Goal: Entertainment & Leisure: Consume media (video, audio)

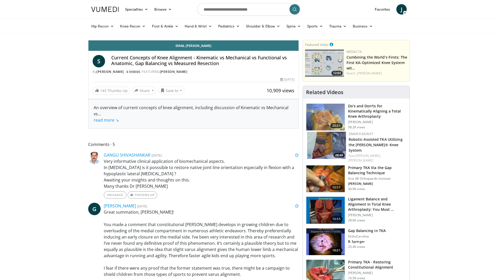
click at [299, 40] on div "10 seconds Tap to unmute" at bounding box center [194, 40] width 210 height 0
click at [89, 40] on span "Video Player" at bounding box center [94, 35] width 10 height 10
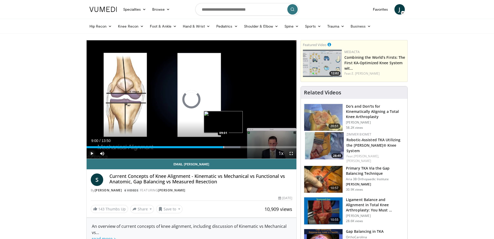
click at [224, 147] on div "Progress Bar" at bounding box center [224, 147] width 1 height 2
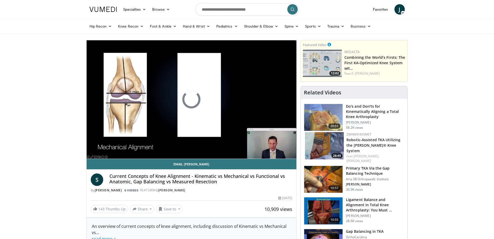
drag, startPoint x: 16, startPoint y: 76, endPoint x: 17, endPoint y: 72, distance: 4.4
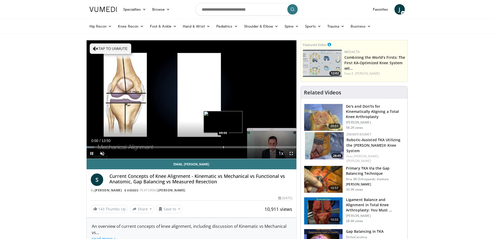
click at [224, 147] on div "Progress Bar" at bounding box center [223, 147] width 1 height 2
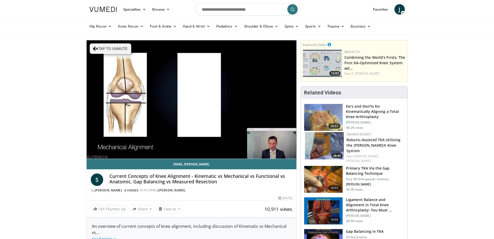
drag, startPoint x: 430, startPoint y: 91, endPoint x: 418, endPoint y: 90, distance: 12.3
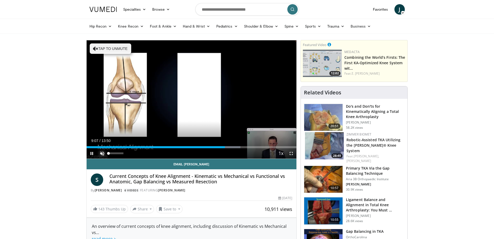
click at [104, 153] on span "Video Player" at bounding box center [102, 153] width 10 height 10
click at [291, 153] on span "Video Player" at bounding box center [291, 153] width 10 height 10
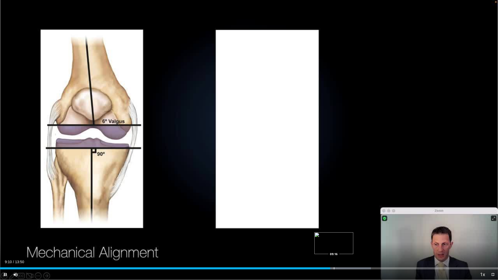
drag, startPoint x: 334, startPoint y: 267, endPoint x: 338, endPoint y: 267, distance: 3.6
click at [335, 238] on div "Loaded : 74.50% 09:10 09:16" at bounding box center [249, 267] width 498 height 5
click at [304, 238] on div "Progress Bar" at bounding box center [303, 269] width 1 height 2
click at [283, 238] on div "Loaded : 0.00% 07:51 07:51" at bounding box center [249, 267] width 498 height 5
click at [342, 238] on div "Loaded : 73.30% 09:02 09:29" at bounding box center [249, 267] width 498 height 5
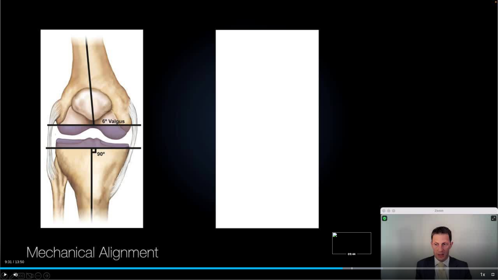
drag, startPoint x: 352, startPoint y: 268, endPoint x: 372, endPoint y: 269, distance: 19.3
click at [354, 238] on div "Progress Bar" at bounding box center [353, 269] width 59 height 2
click at [378, 238] on div "Loaded : 78.10% 09:49 10:23" at bounding box center [249, 269] width 498 height 2
click at [386, 238] on div "Loaded : 84.11% 10:33 10:44" at bounding box center [249, 267] width 498 height 5
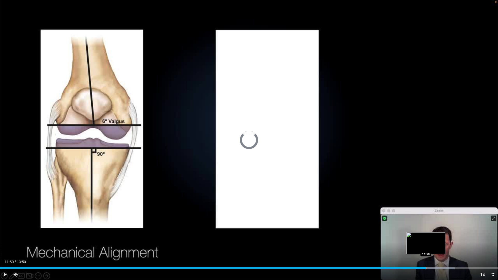
click at [426, 238] on div "Progress Bar" at bounding box center [426, 269] width 1 height 2
click at [437, 238] on div "Progress Bar" at bounding box center [437, 269] width 1 height 2
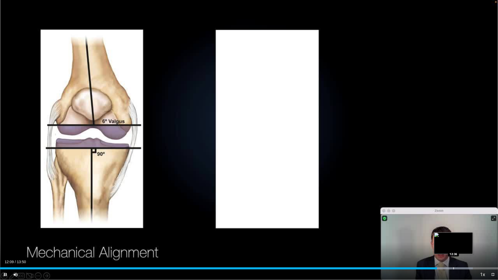
click at [454, 238] on div "Loaded : 94.93% 12:09 12:36" at bounding box center [249, 269] width 498 height 2
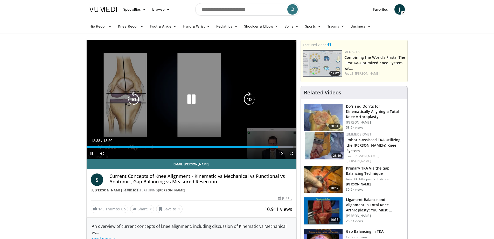
click at [223, 63] on div "10 seconds Tap to unmute" at bounding box center [192, 99] width 210 height 118
